Goal: Transaction & Acquisition: Purchase product/service

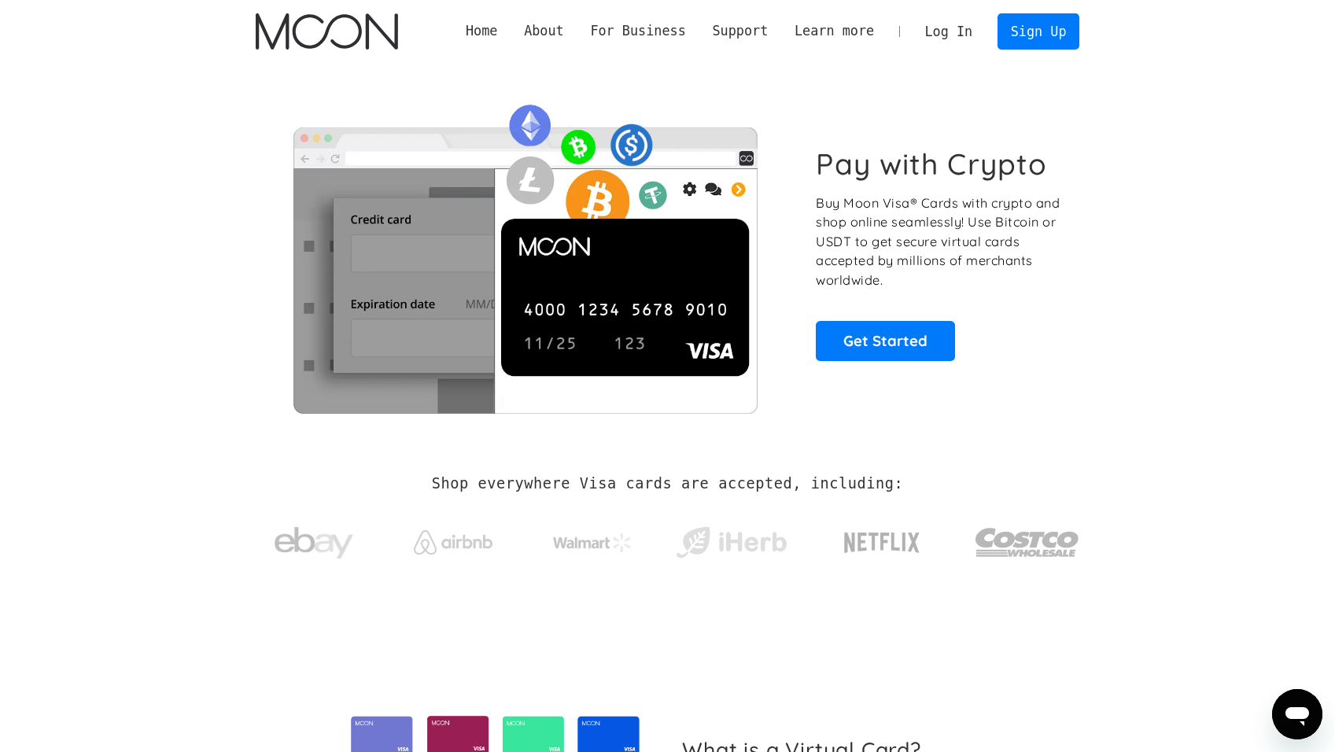
click at [973, 34] on link "Log In" at bounding box center [949, 31] width 74 height 35
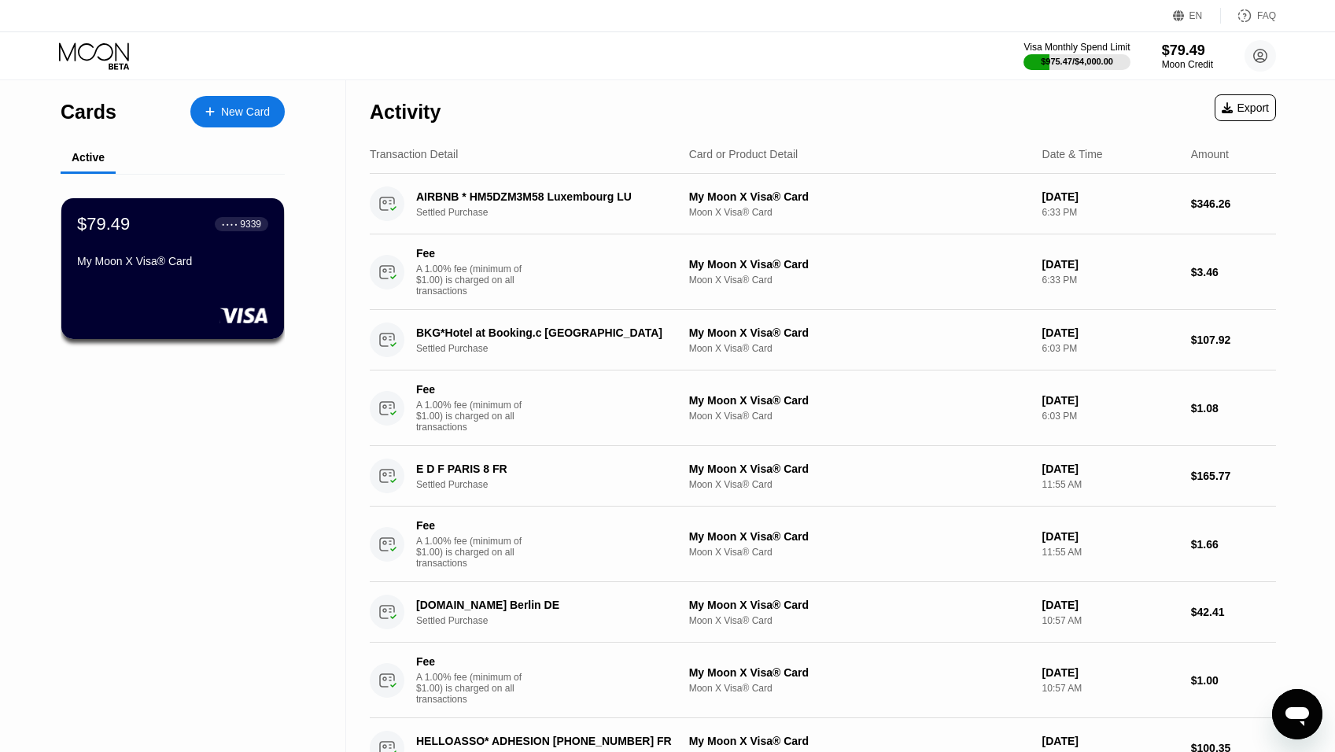
click at [94, 49] on icon at bounding box center [95, 56] width 73 height 28
click at [84, 56] on icon at bounding box center [95, 56] width 73 height 28
click at [1191, 51] on div "$79.49" at bounding box center [1187, 50] width 53 height 17
click at [1167, 65] on div "Moon Credit" at bounding box center [1187, 64] width 53 height 11
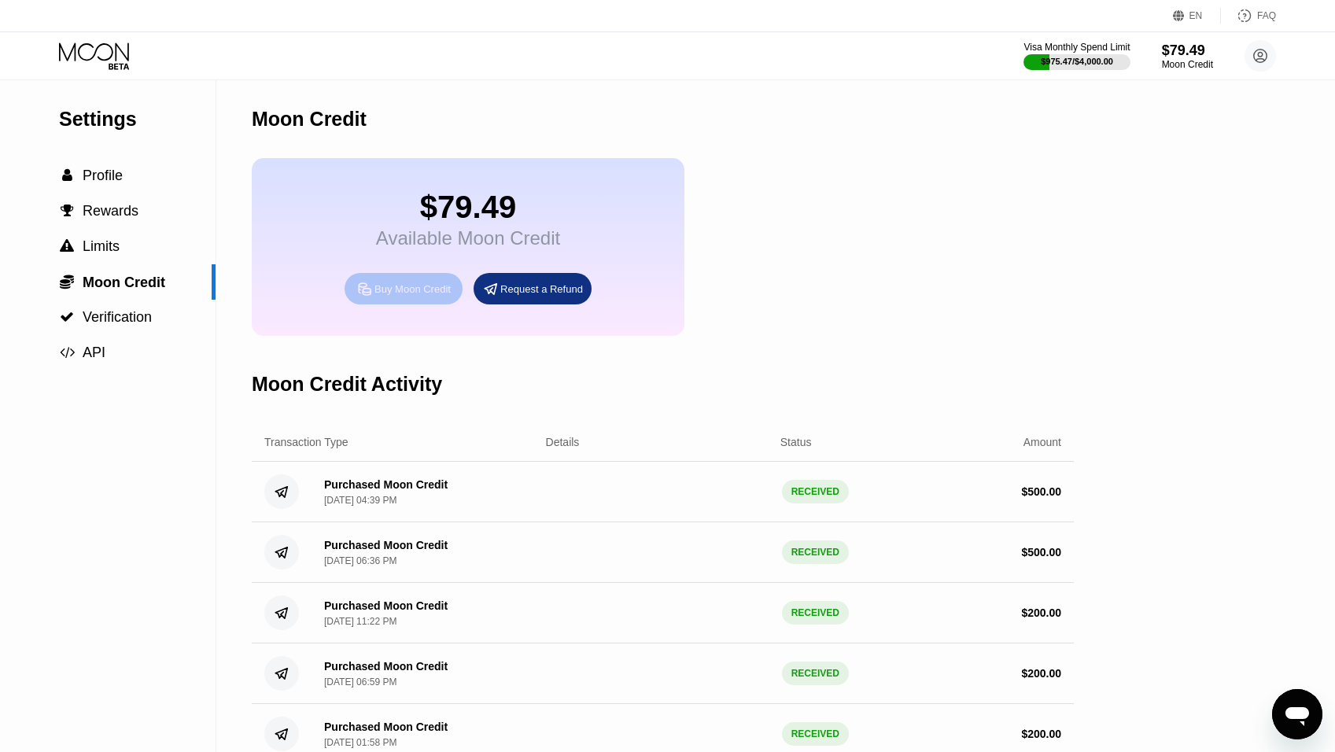
click at [399, 296] on div "Buy Moon Credit" at bounding box center [413, 288] width 76 height 13
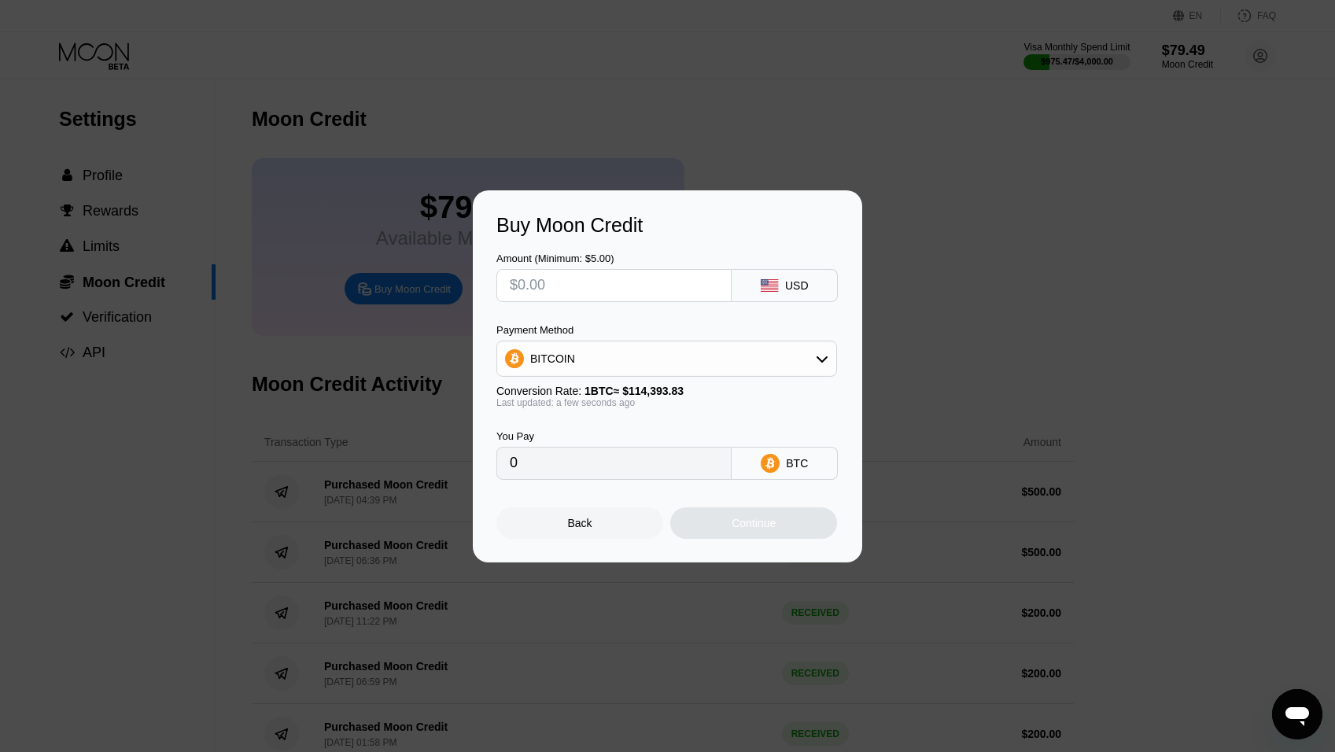
click at [548, 283] on input "text" at bounding box center [614, 285] width 209 height 31
type input "$200"
type input "0.00174835"
type input "$200"
click at [572, 356] on div "BITCOIN" at bounding box center [666, 358] width 339 height 31
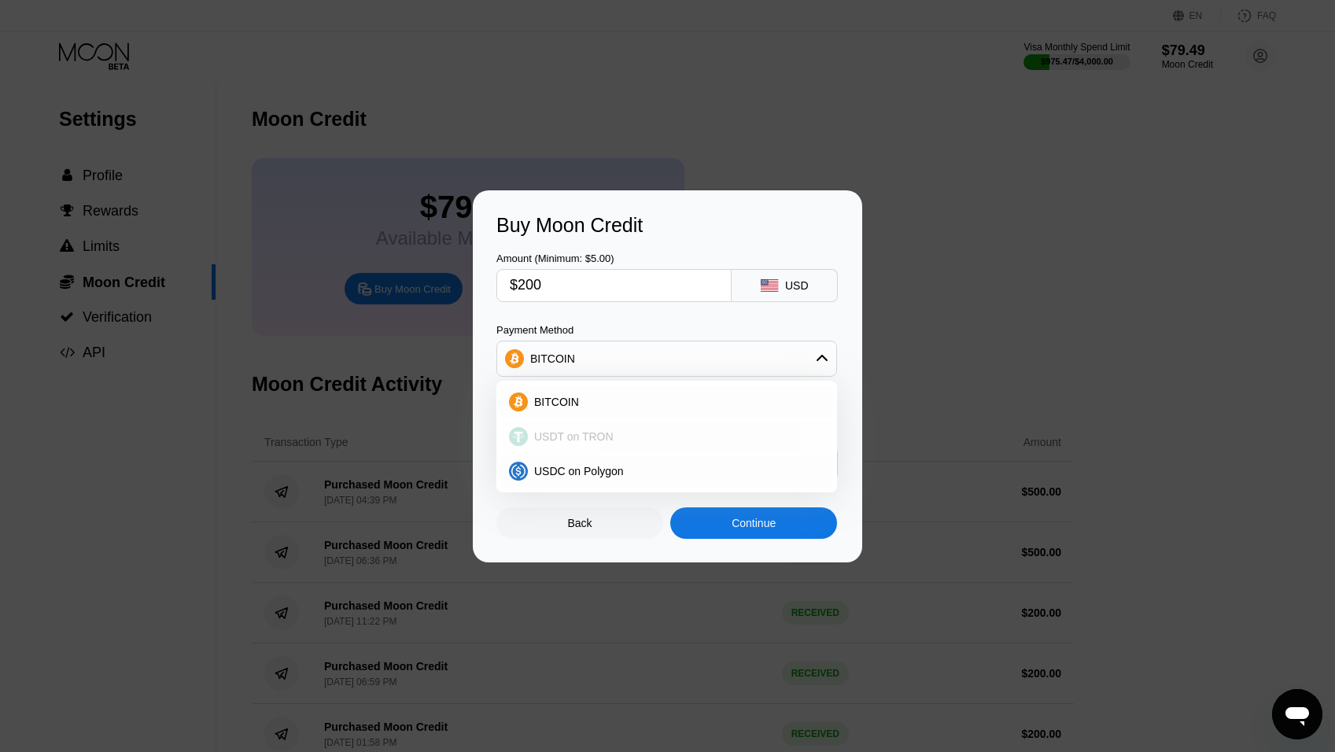
click at [564, 434] on span "USDT on TRON" at bounding box center [573, 436] width 79 height 13
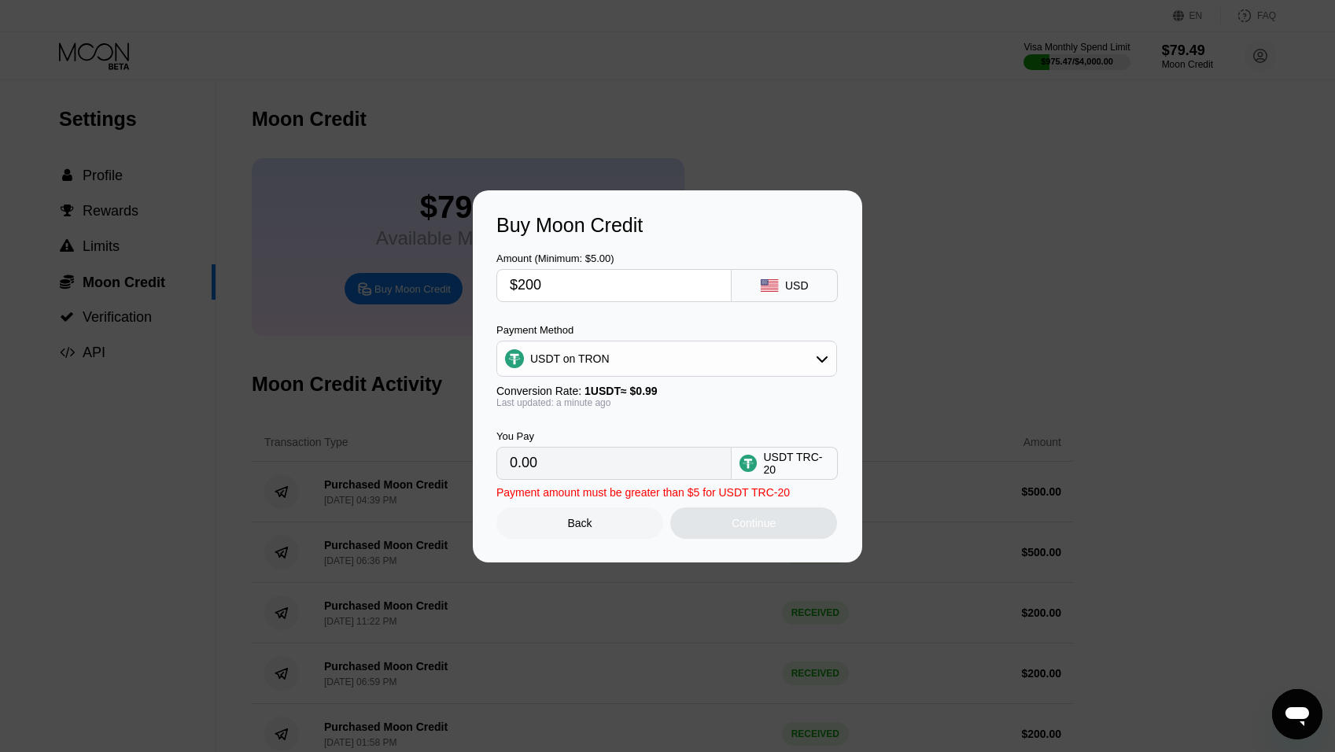
type input "202.02"
click at [776, 530] on div "Continue" at bounding box center [754, 523] width 44 height 13
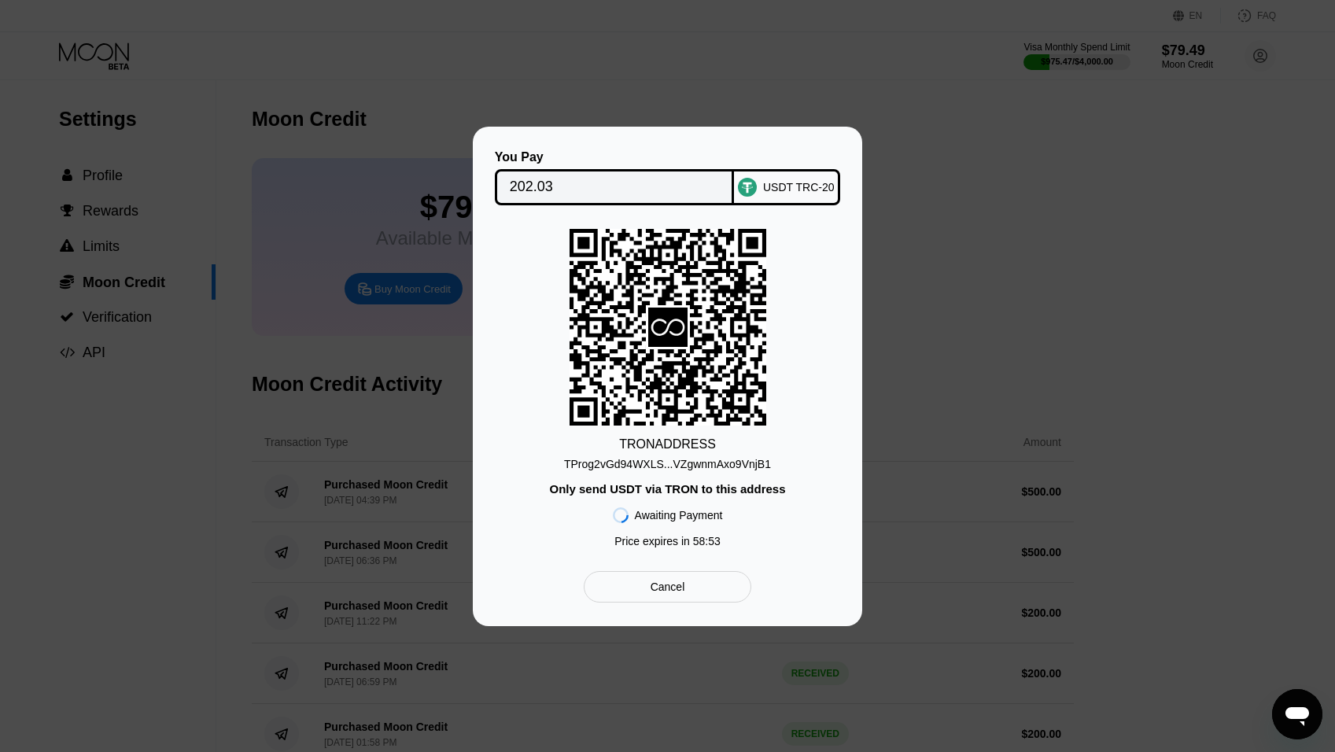
click at [650, 463] on div "TProg2vGd94WXLS...VZgwnmAxo9VnjB1" at bounding box center [667, 464] width 207 height 13
click at [940, 344] on div "You Pay 202.03 USDT TRC-20 TRON ADDRESS TProg2vGd94WXLS...VZgwnmAxo9VnjB1 Only …" at bounding box center [667, 377] width 1335 height 500
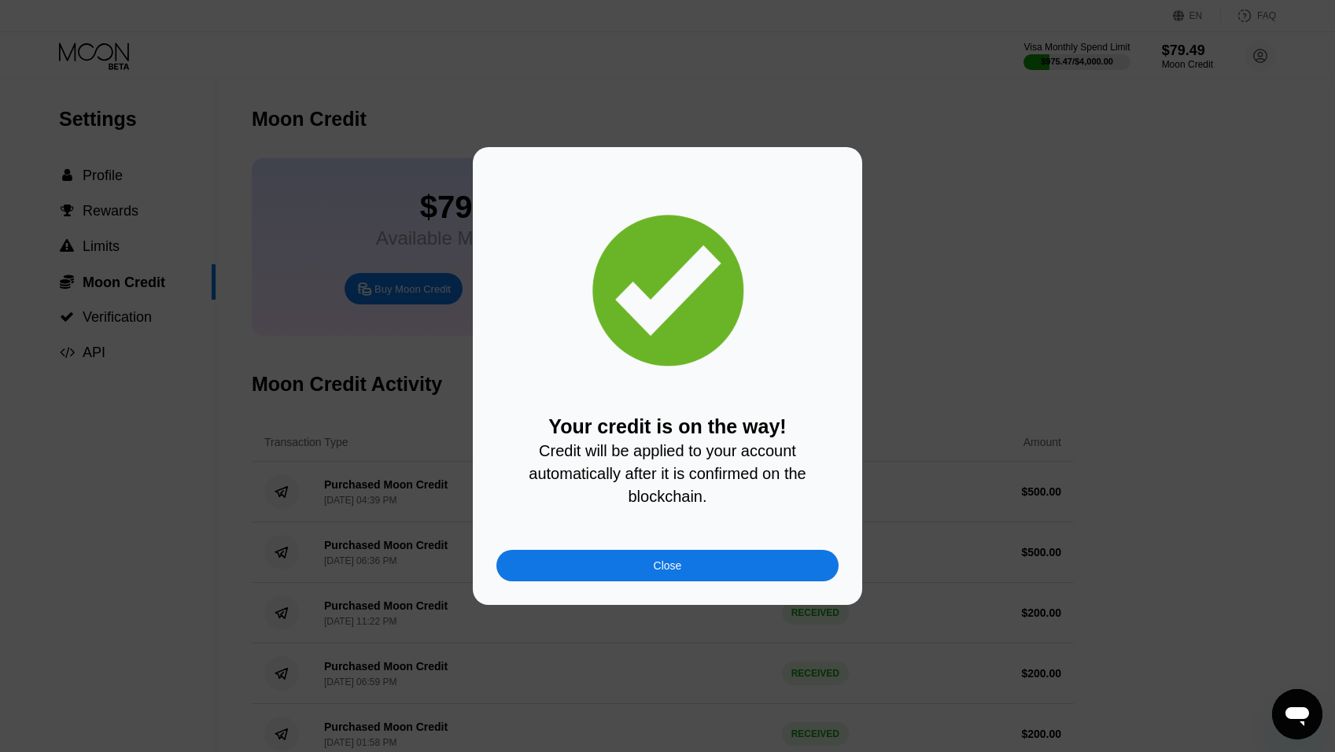
click at [633, 577] on div "Close" at bounding box center [668, 565] width 342 height 31
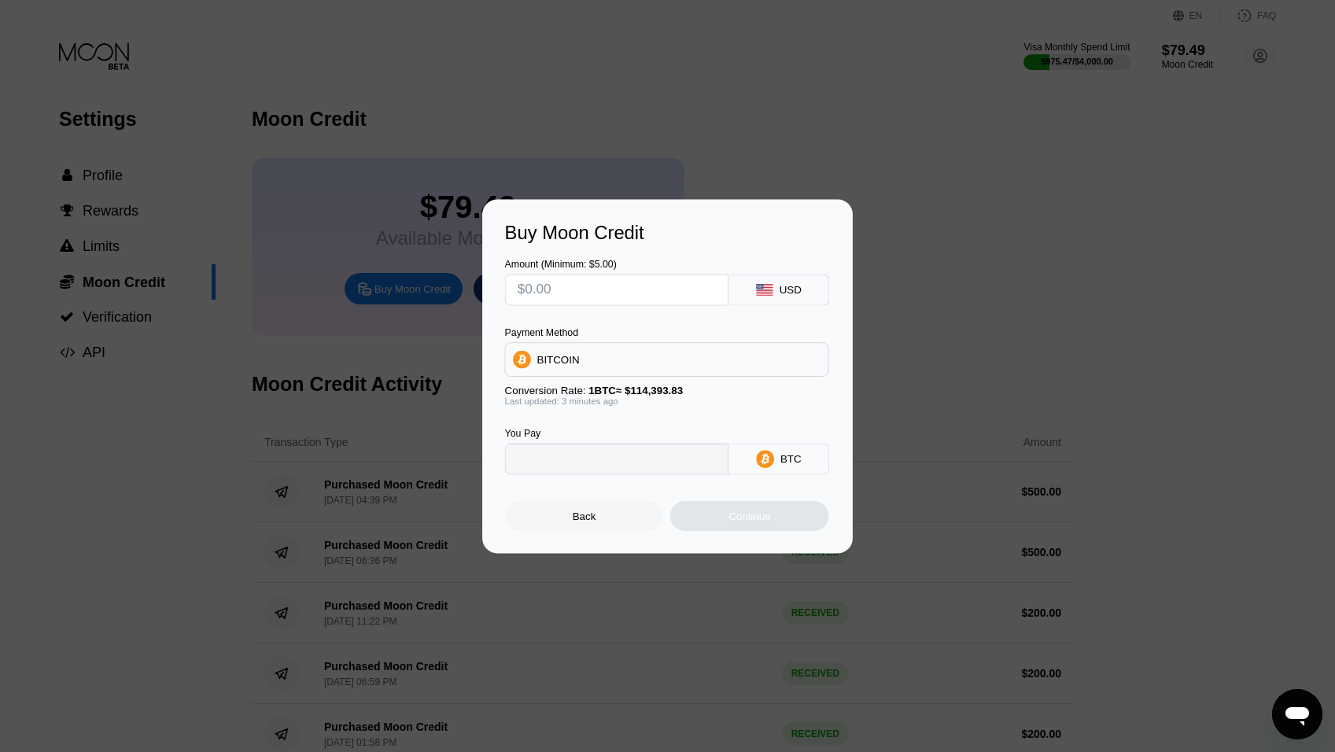
type input "0"
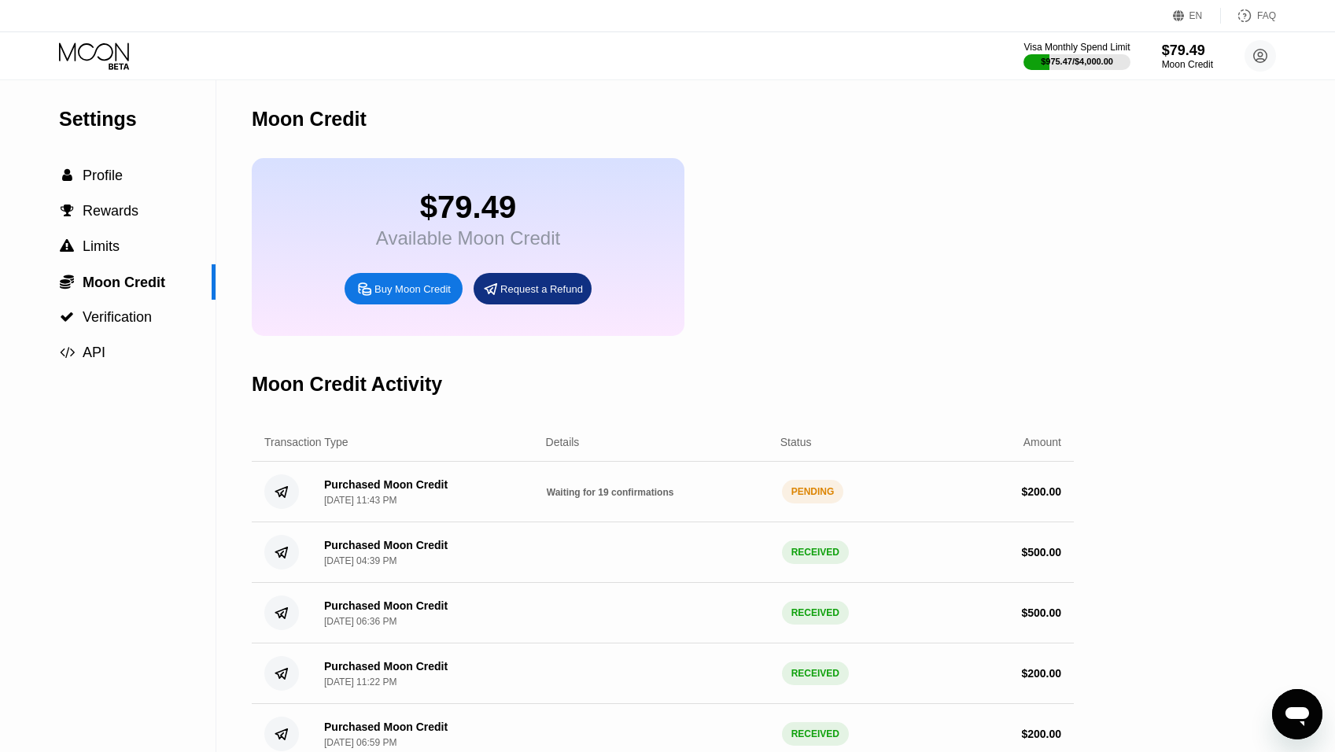
click at [91, 52] on icon at bounding box center [95, 56] width 73 height 28
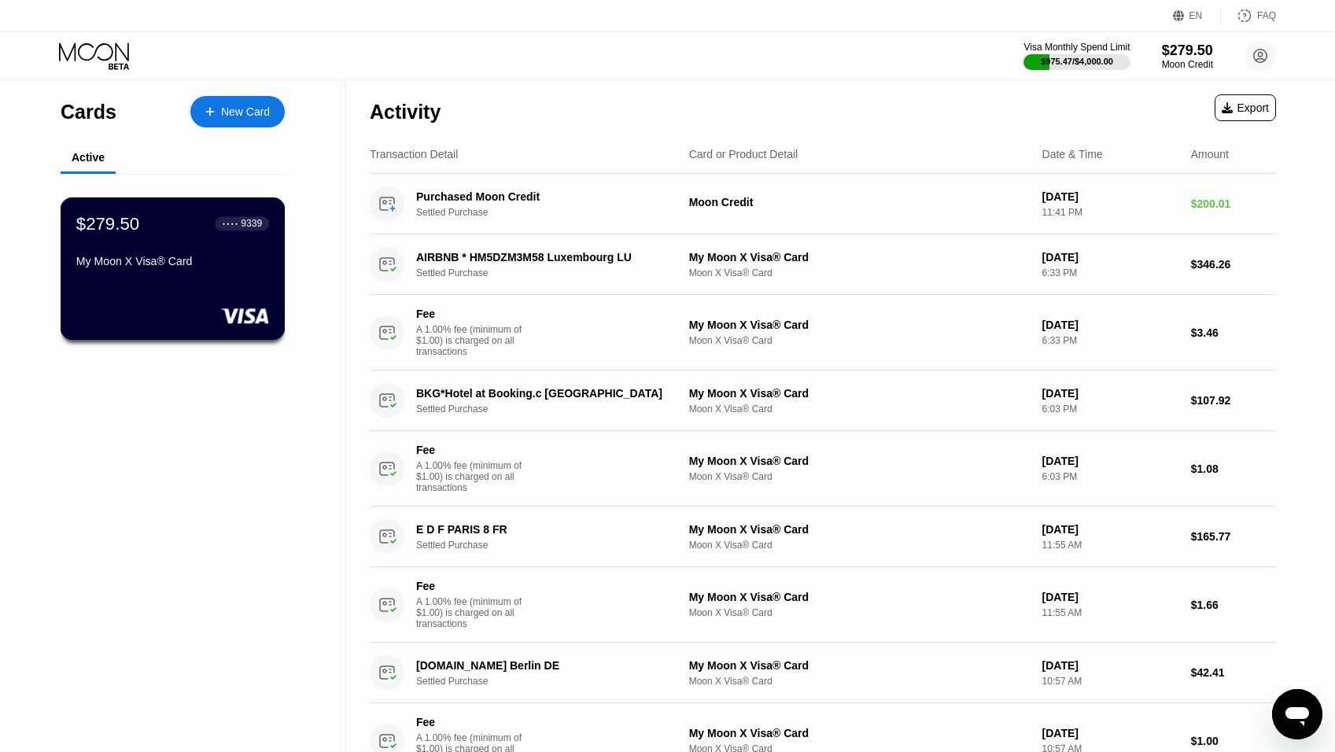
click at [148, 268] on div "My Moon X Visa® Card" at bounding box center [172, 261] width 193 height 13
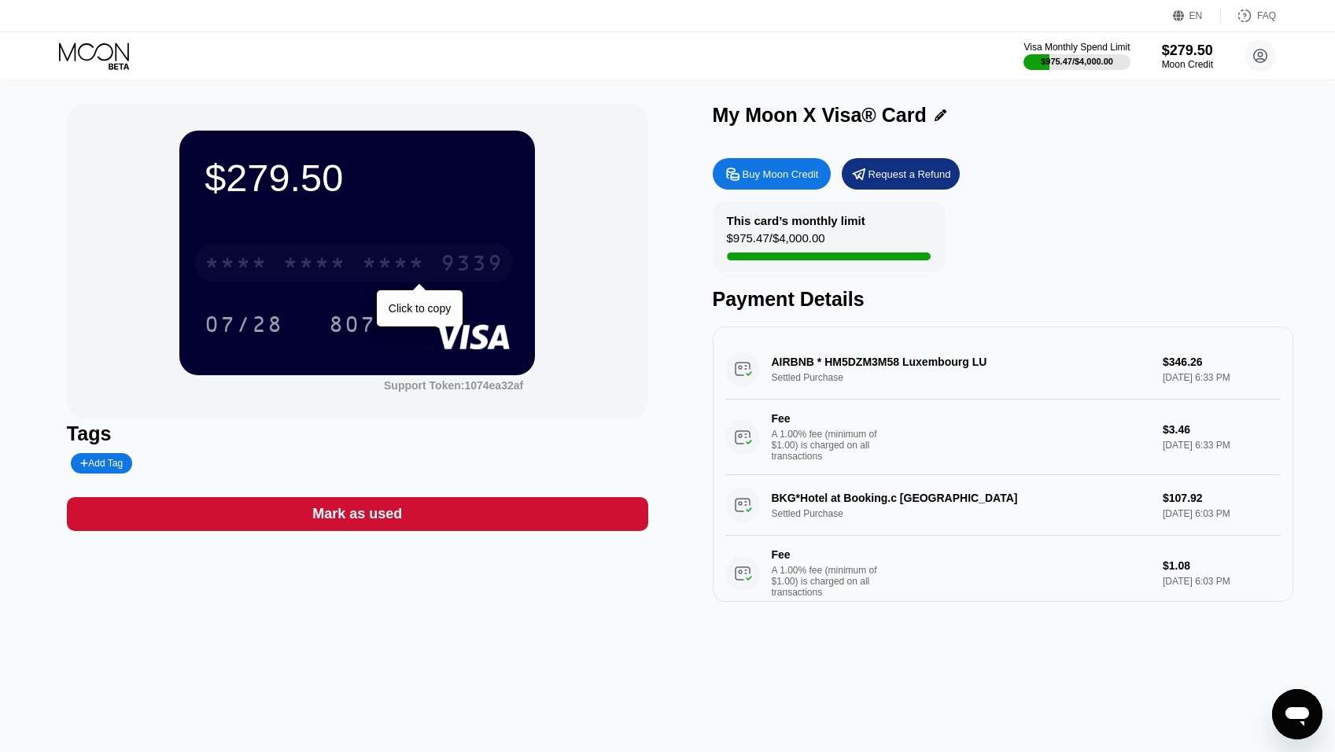
click at [326, 255] on div "* * * * * * * * * * * * 9339" at bounding box center [354, 262] width 318 height 39
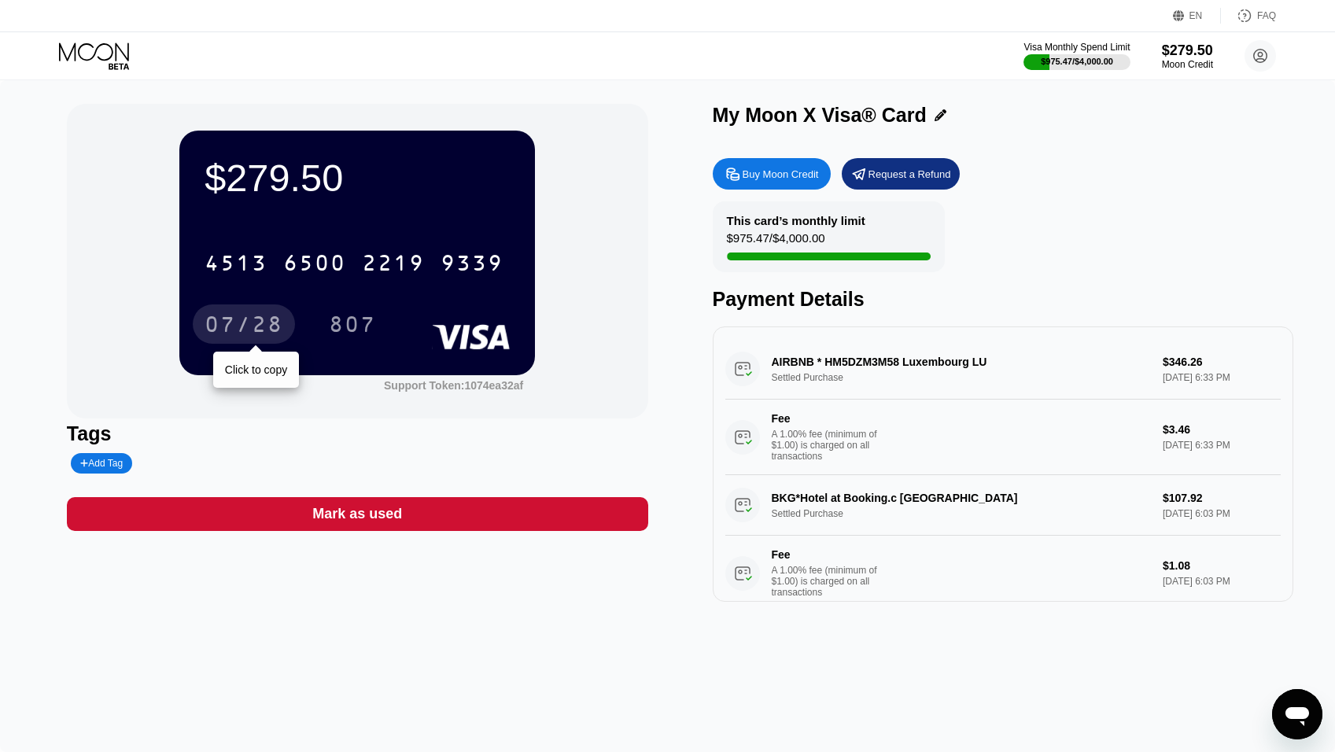
click at [255, 327] on div "07/28" at bounding box center [244, 326] width 79 height 25
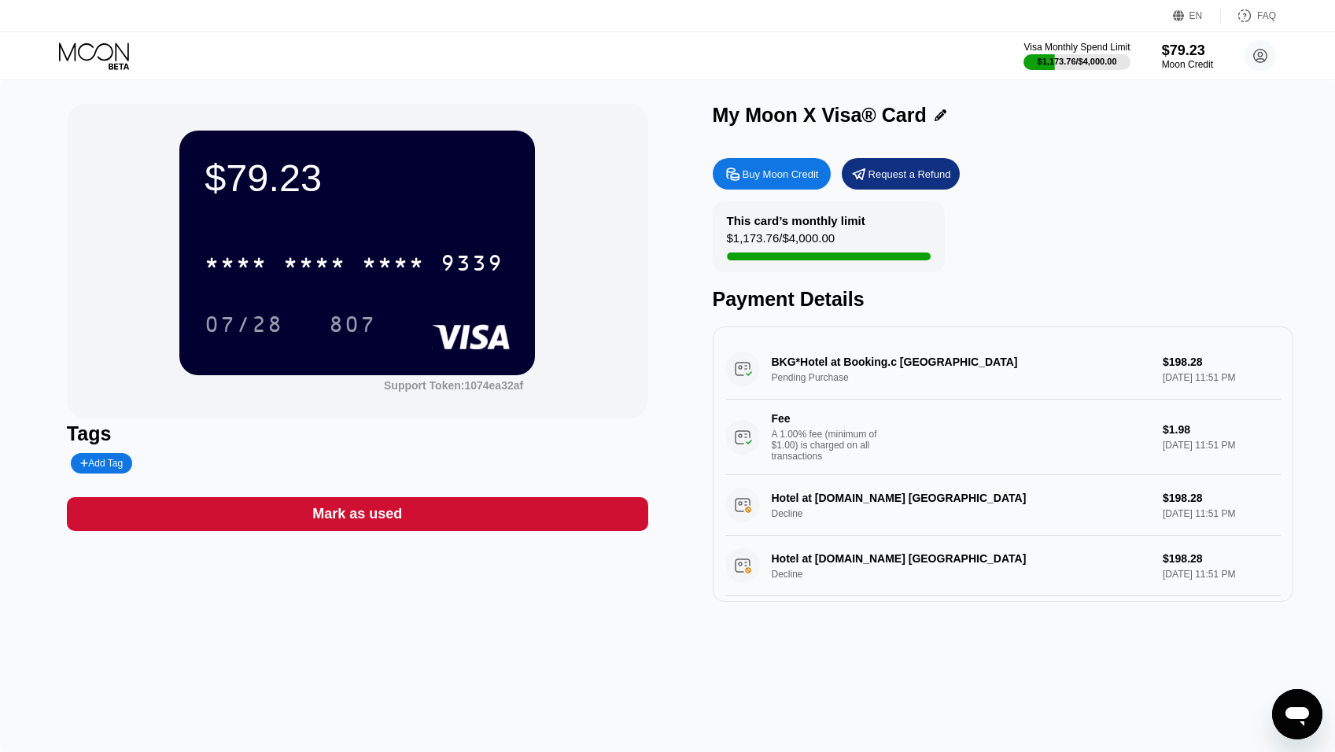
click at [817, 657] on div "$79.23 * * * * * * * * * * * * 9339 07/28 807 Support Token: 1074ea32af Tags Ad…" at bounding box center [667, 416] width 1335 height 672
